Goal: Task Accomplishment & Management: Manage account settings

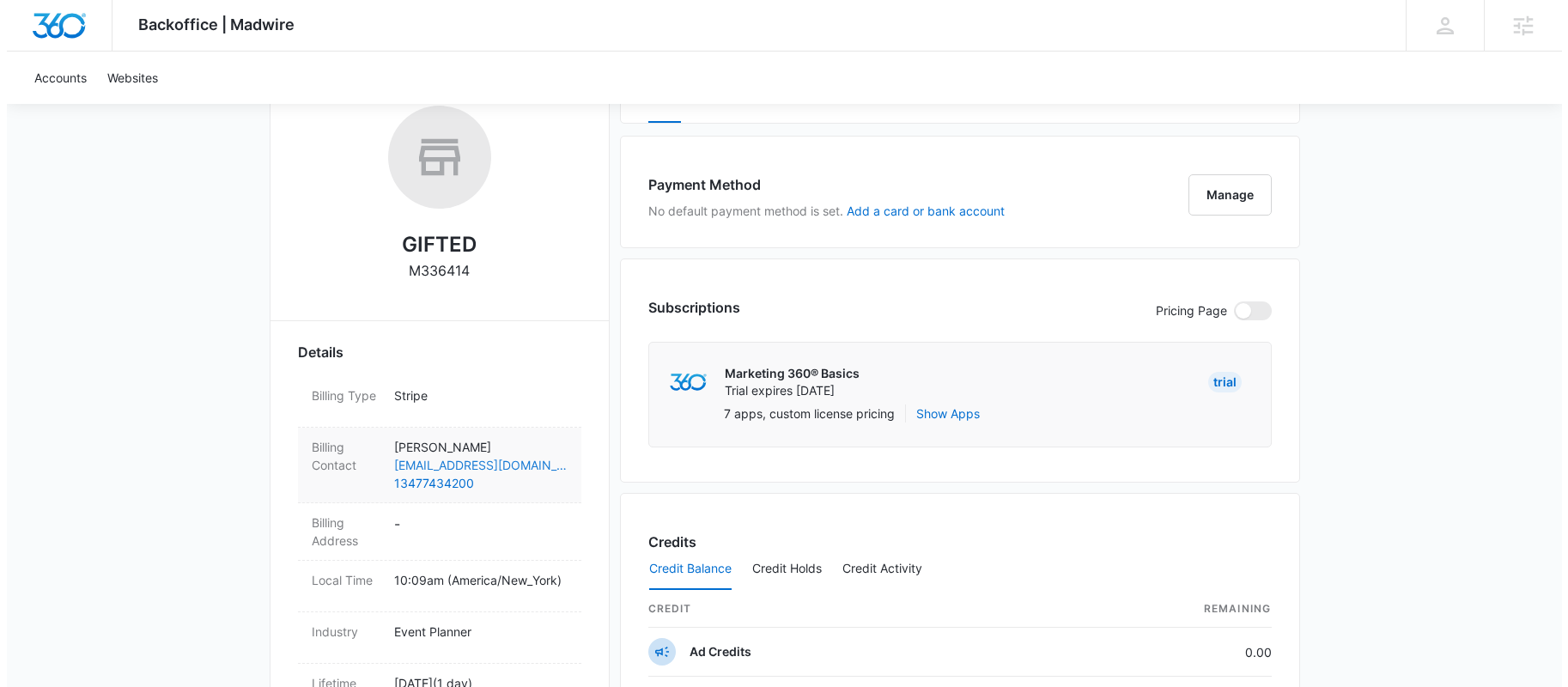
scroll to position [302, 0]
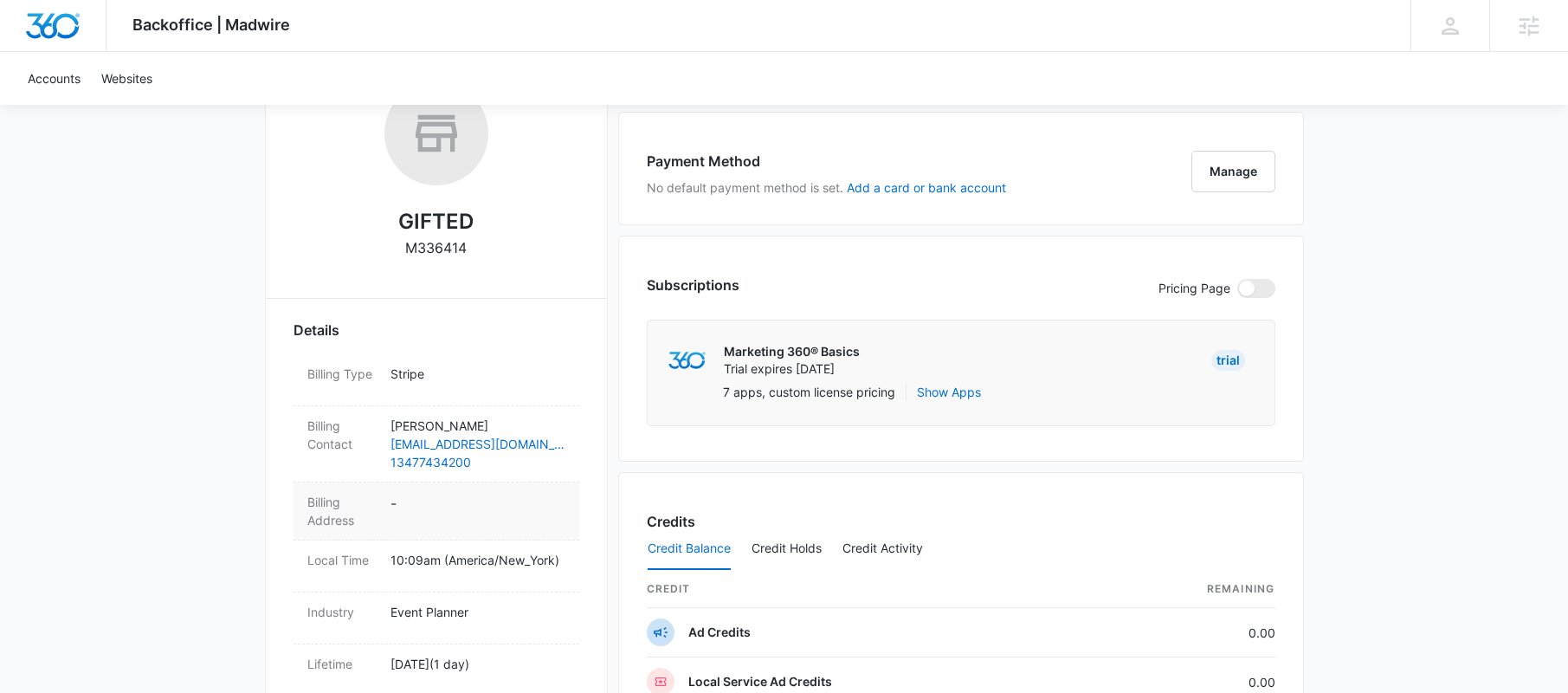
click at [406, 500] on dd "-" at bounding box center [478, 511] width 175 height 36
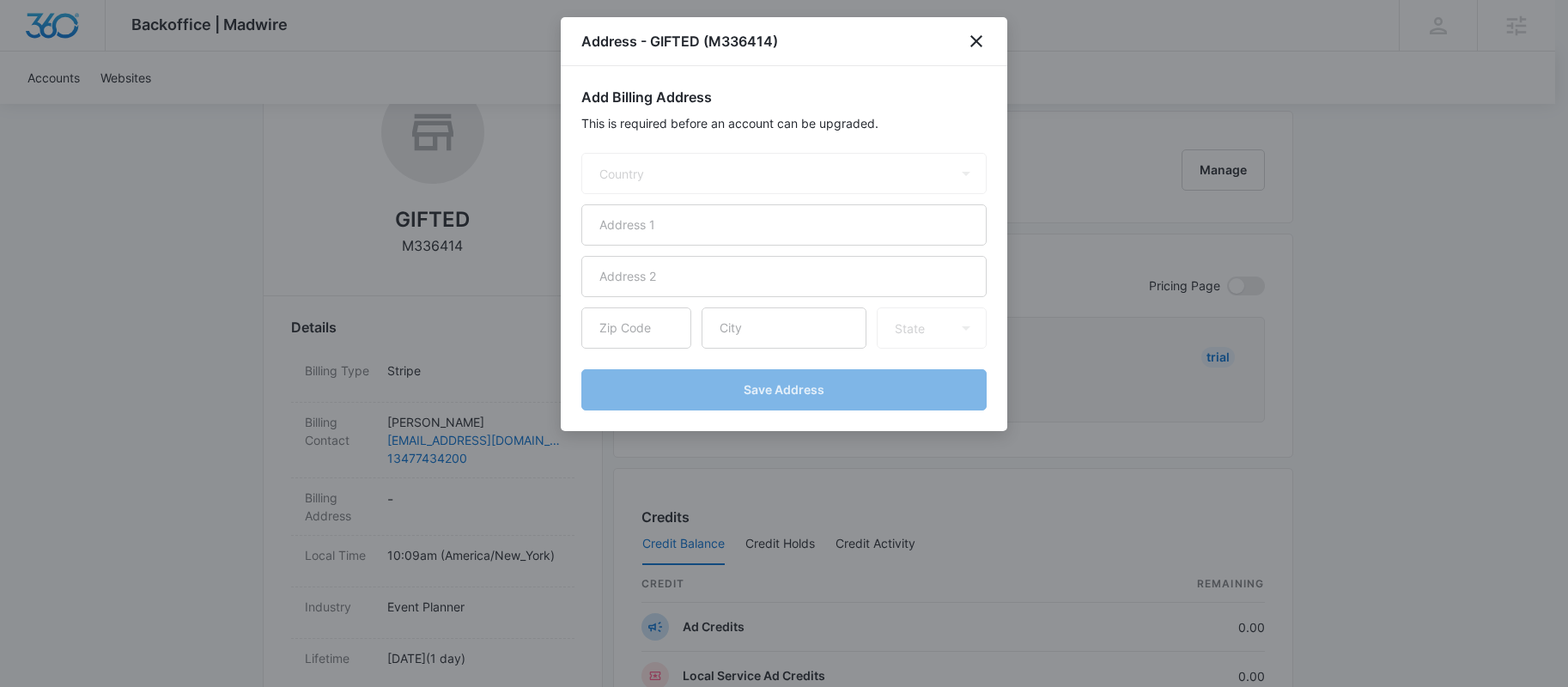
select select "US"
click at [643, 229] on input "text" at bounding box center [784, 225] width 405 height 41
paste input "[STREET_ADDRESS][PERSON_NAME]"
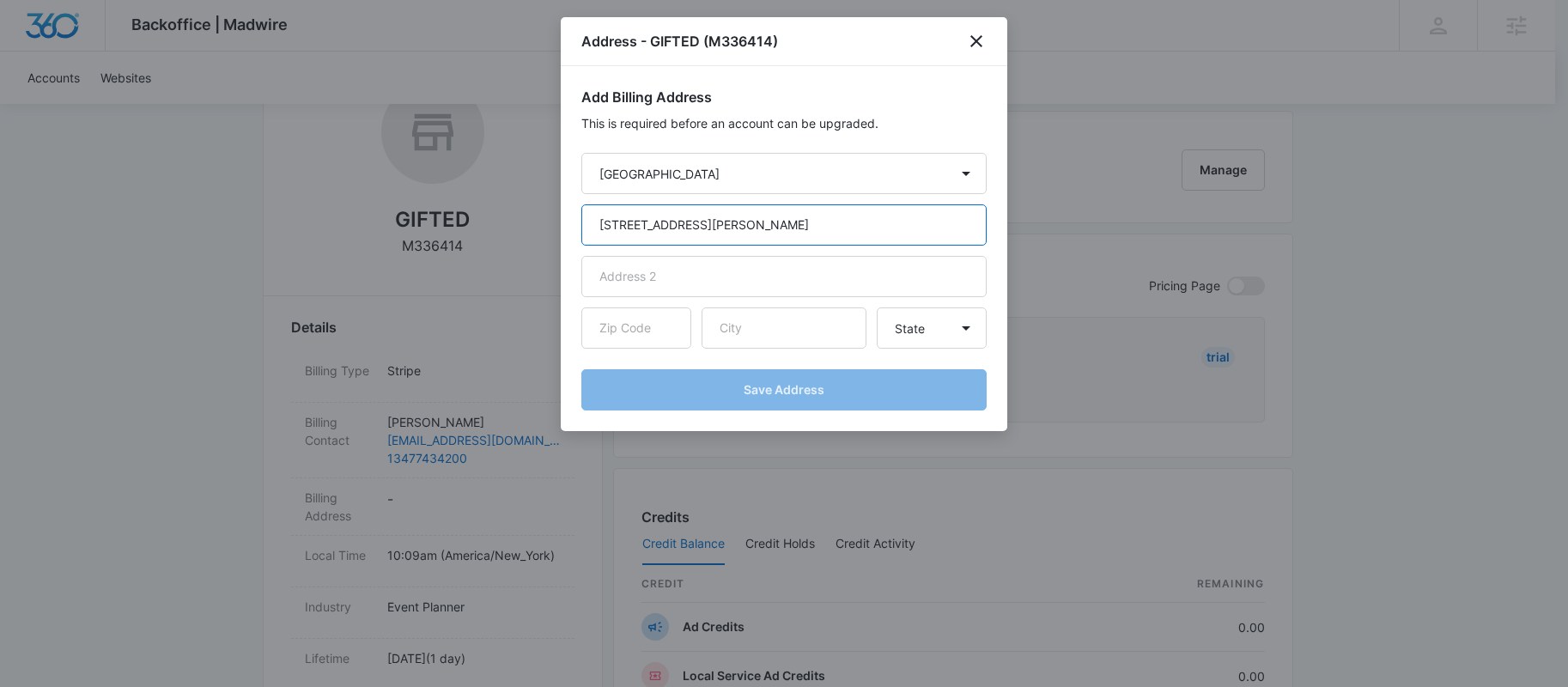
type input "[STREET_ADDRESS][PERSON_NAME]"
click at [742, 327] on input "text" at bounding box center [784, 328] width 165 height 41
paste input "[GEOGRAPHIC_DATA]"
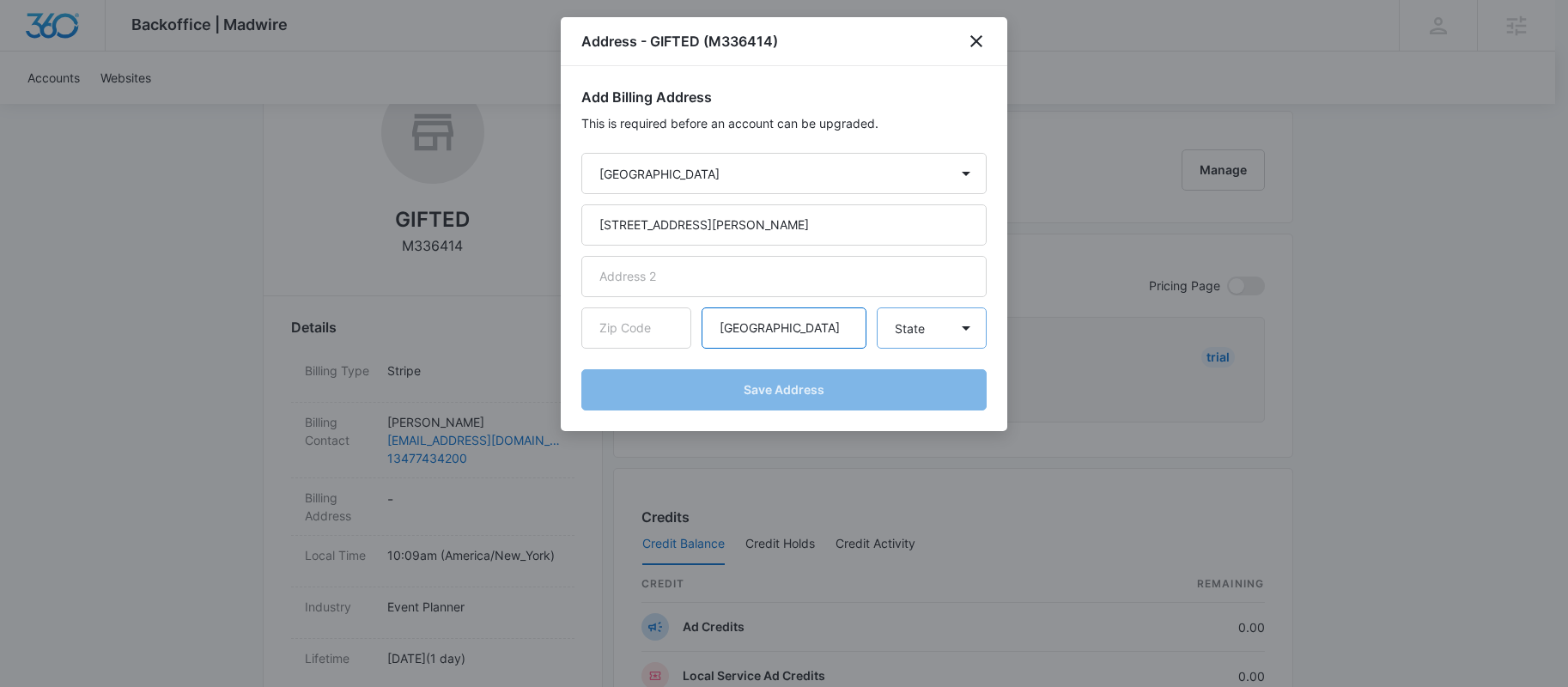
type input "[GEOGRAPHIC_DATA]"
click at [899, 326] on select "State Alaska Alabama Arkansas American Samoa Arizona California Colorado Connec…" at bounding box center [932, 328] width 110 height 41
select select "PA"
click at [876, 307] on select "State Alaska Alabama Arkansas American Samoa Arizona California Colorado Connec…" at bounding box center [932, 328] width 110 height 41
click at [622, 333] on input "text" at bounding box center [636, 328] width 110 height 41
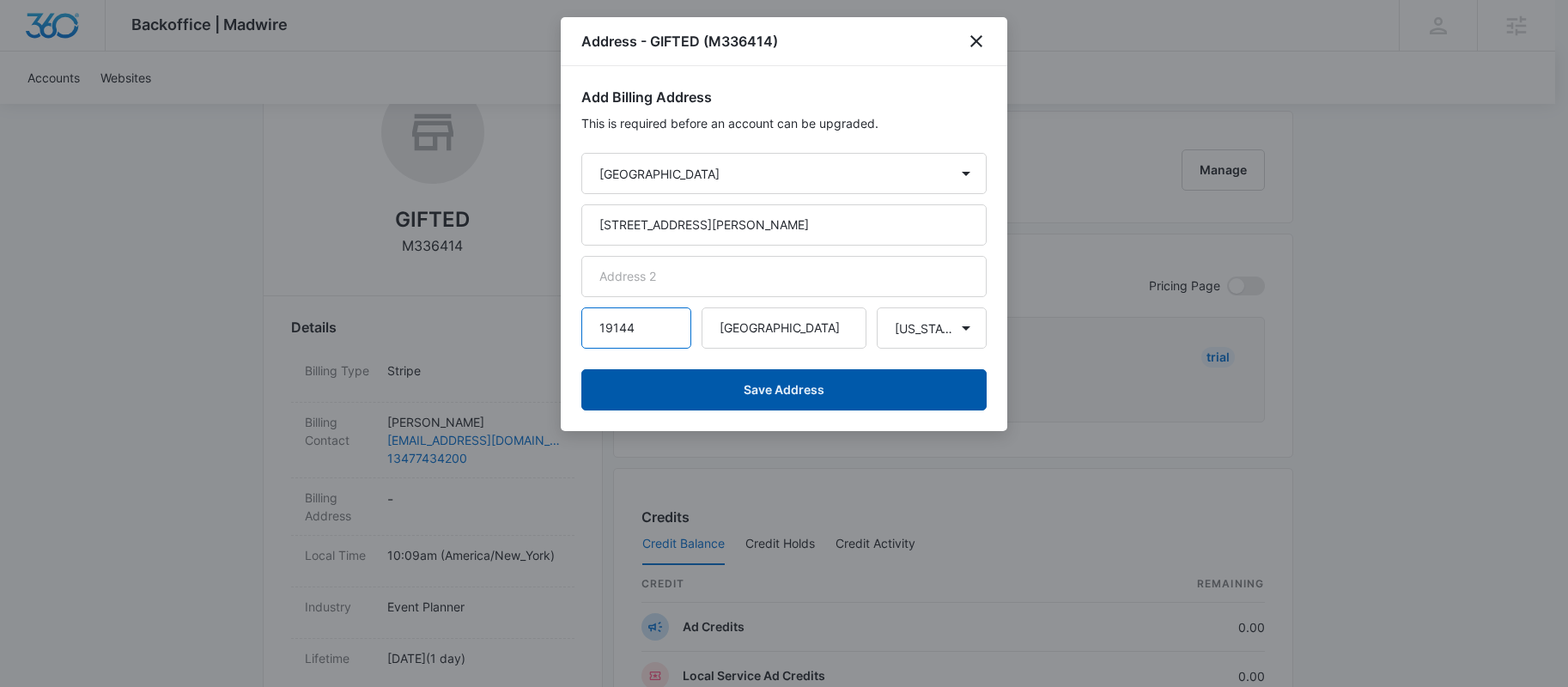
type input "19144"
click at [876, 396] on button "Save Address" at bounding box center [784, 390] width 405 height 41
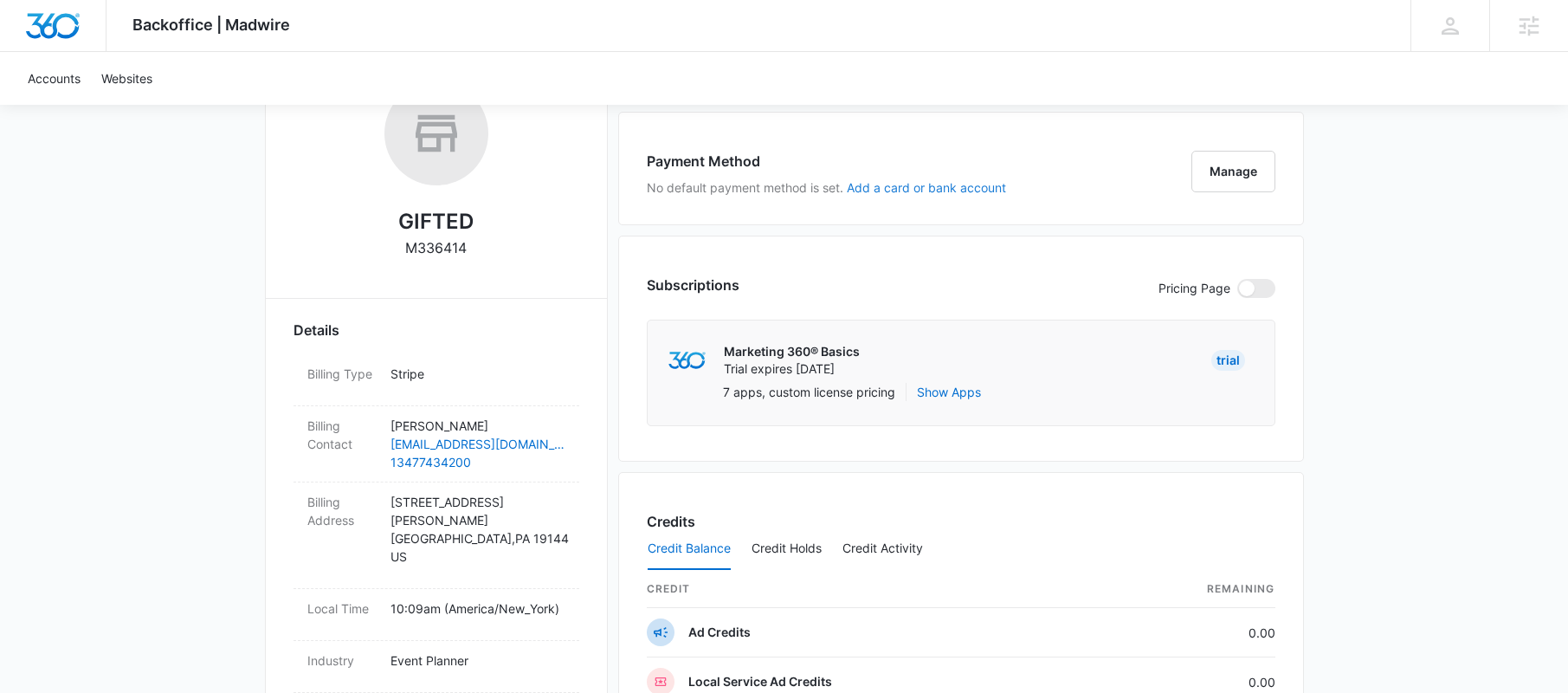
click at [872, 183] on button "Add a card or bank account" at bounding box center [926, 188] width 160 height 12
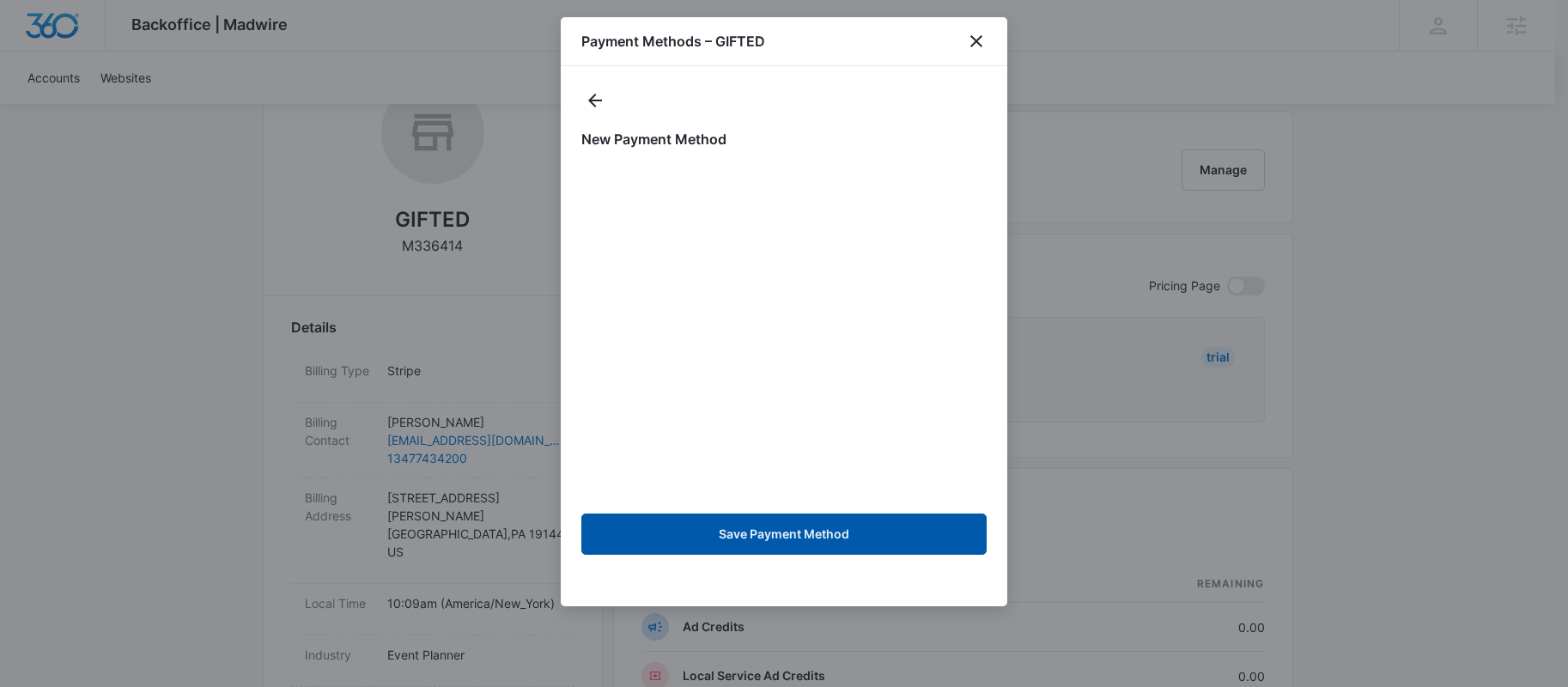
click at [796, 521] on button "Save Payment Method" at bounding box center [784, 534] width 405 height 41
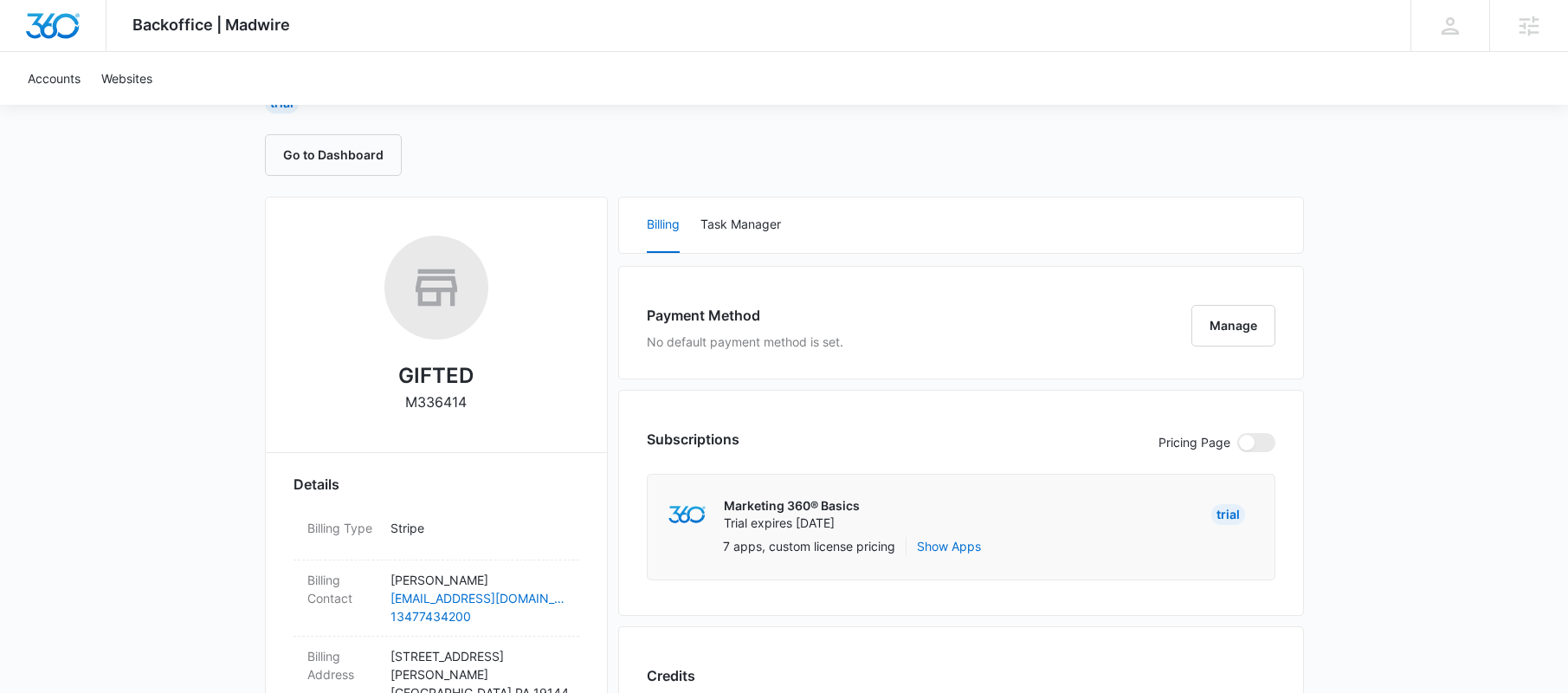
scroll to position [341, 0]
